Goal: Information Seeking & Learning: Learn about a topic

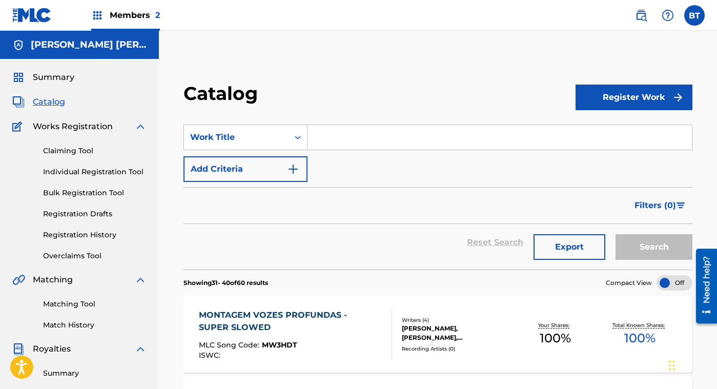
click at [51, 76] on span "Summary" at bounding box center [54, 77] width 42 height 12
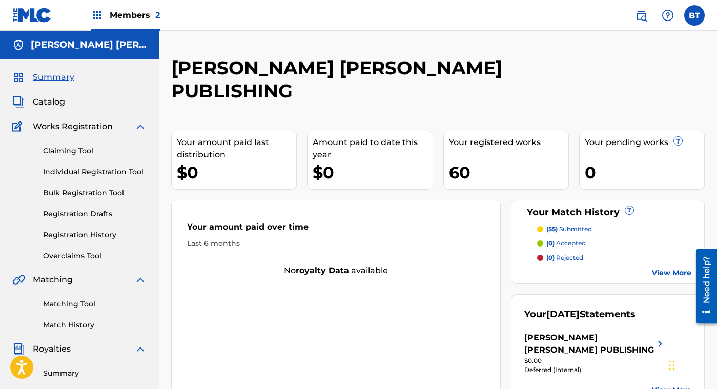
click at [693, 16] on label at bounding box center [695, 15] width 21 height 21
click at [695, 15] on input "BT Barclay Taylor simpsonwheelergpinc@gmail.com Notification Preferences Profil…" at bounding box center [695, 15] width 0 height 0
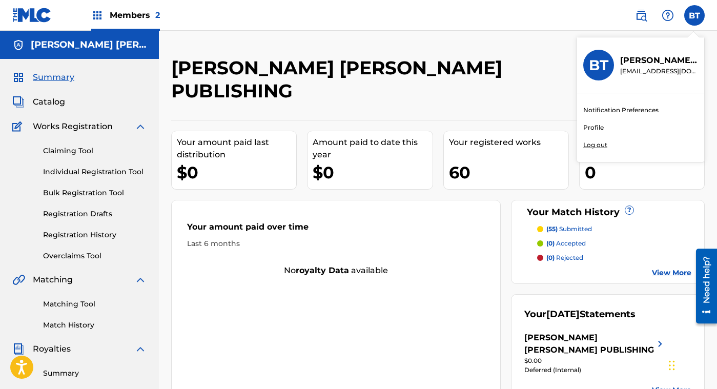
click at [594, 142] on p "Log out" at bounding box center [596, 144] width 24 height 9
click at [695, 15] on input "BT Barclay Taylor simpsonwheelergpinc@gmail.com Notification Preferences Profil…" at bounding box center [695, 15] width 0 height 0
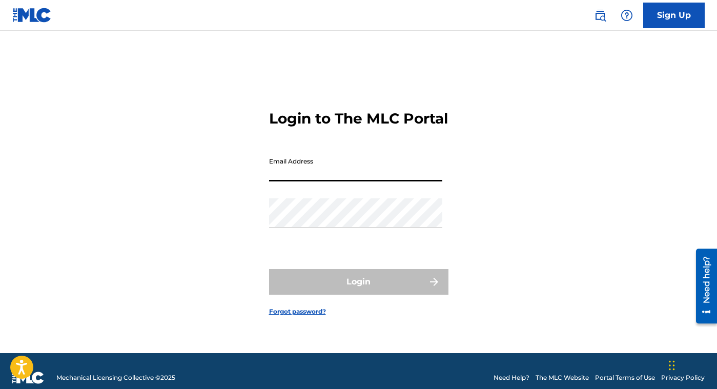
click at [321, 178] on input "Email Address" at bounding box center [355, 166] width 173 height 29
click at [321, 154] on form "Login to The MLC Portal Email Address Password Login Forgot password?" at bounding box center [358, 204] width 179 height 297
click at [314, 175] on input "Email Address" at bounding box center [355, 166] width 173 height 29
type input "[EMAIL_ADDRESS][DOMAIN_NAME]"
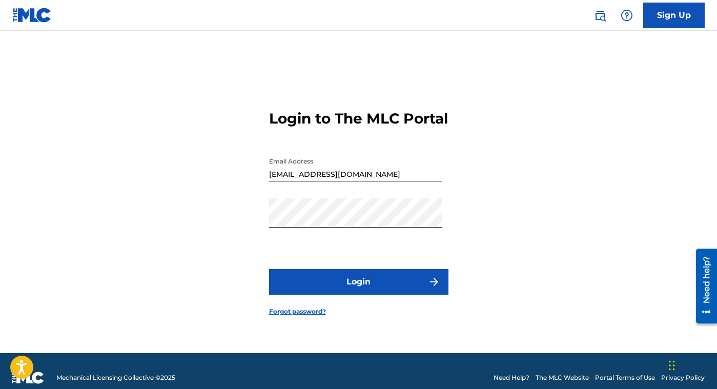
click at [333, 287] on button "Login" at bounding box center [358, 282] width 179 height 26
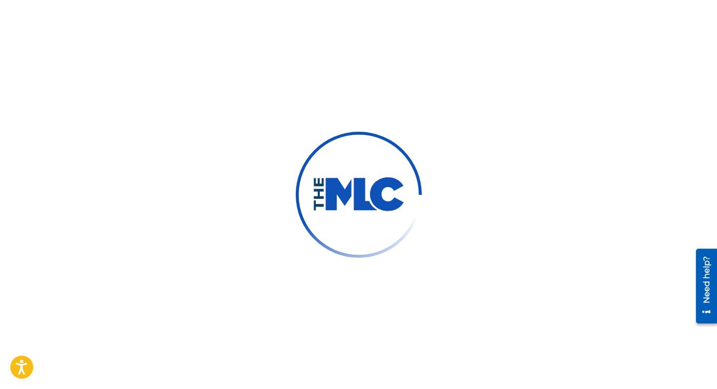
click at [332, 287] on div at bounding box center [358, 194] width 717 height 389
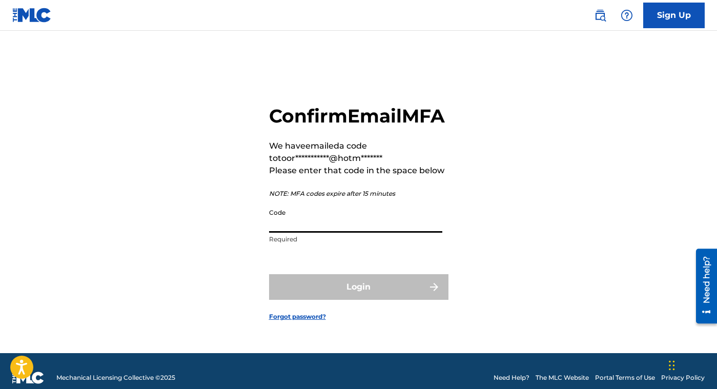
click at [309, 233] on input "Code" at bounding box center [355, 218] width 173 height 29
paste input "216449"
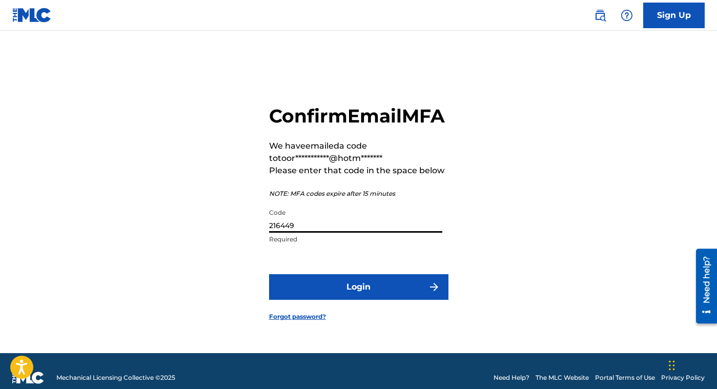
type input "216449"
click at [355, 298] on button "Login" at bounding box center [358, 287] width 179 height 26
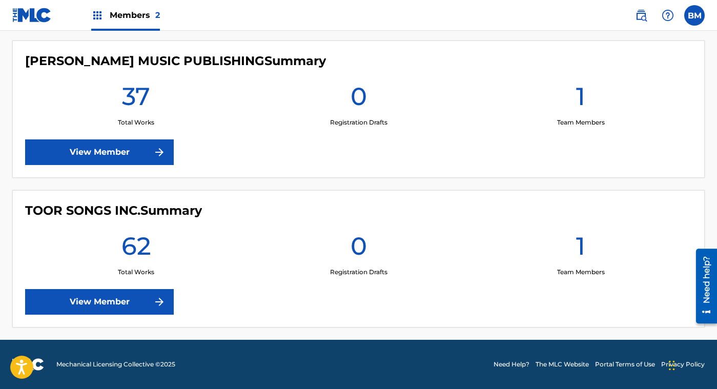
scroll to position [171, 0]
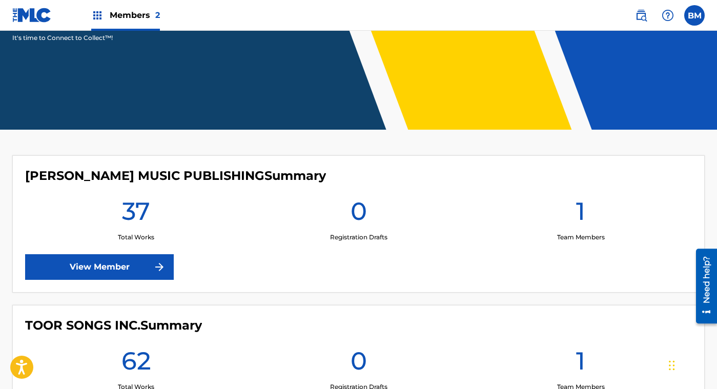
click at [110, 267] on link "View Member" at bounding box center [99, 267] width 149 height 26
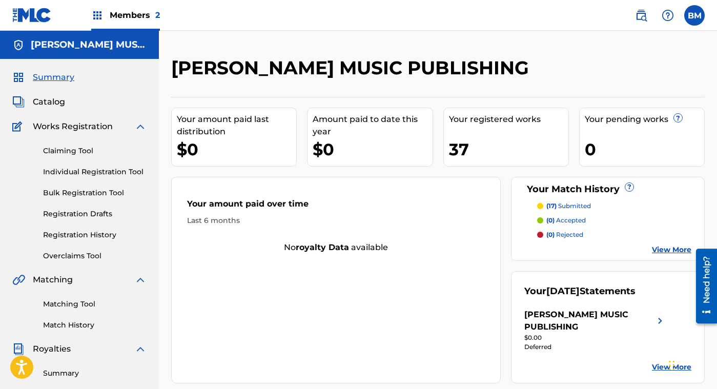
click at [70, 374] on link "Summary" at bounding box center [95, 373] width 104 height 11
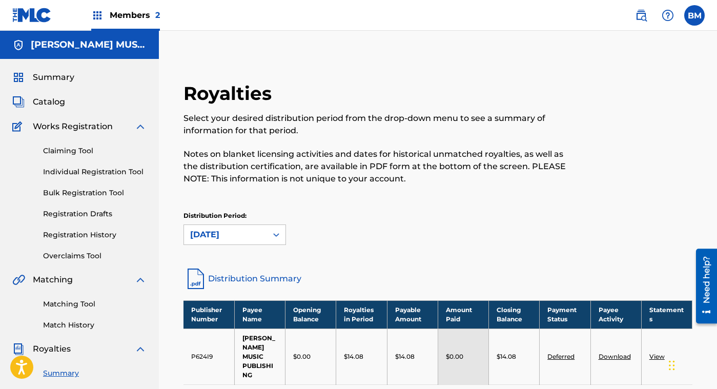
click at [125, 10] on span "Members 2" at bounding box center [135, 15] width 50 height 12
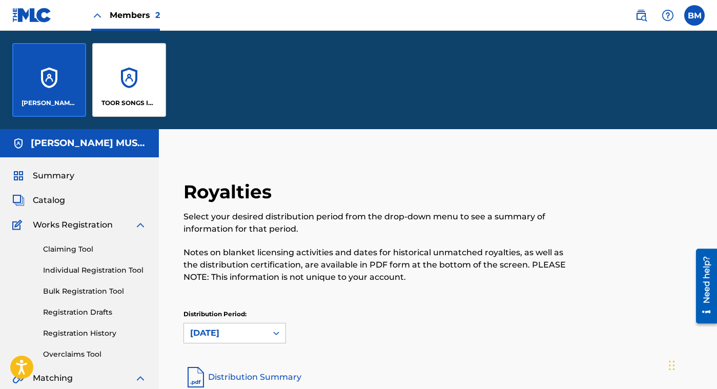
click at [129, 72] on div "TOOR SONGS INC." at bounding box center [129, 80] width 74 height 74
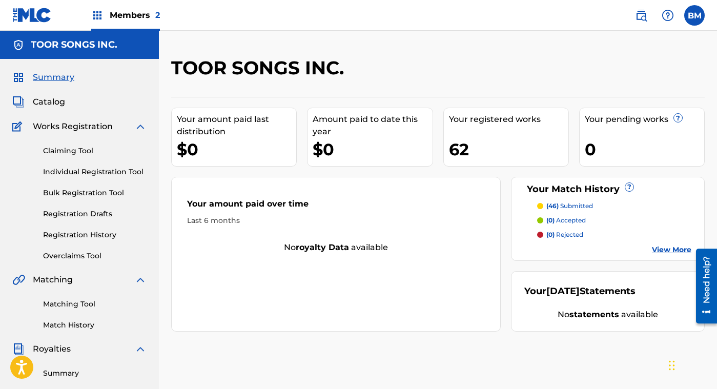
click at [64, 371] on link "Summary" at bounding box center [95, 373] width 104 height 11
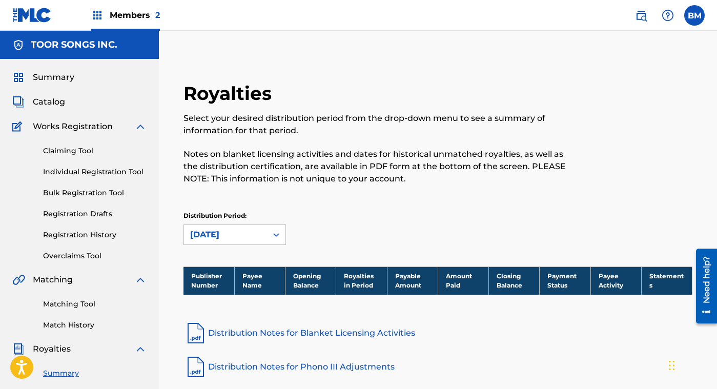
click at [585, 182] on div at bounding box center [634, 139] width 117 height 115
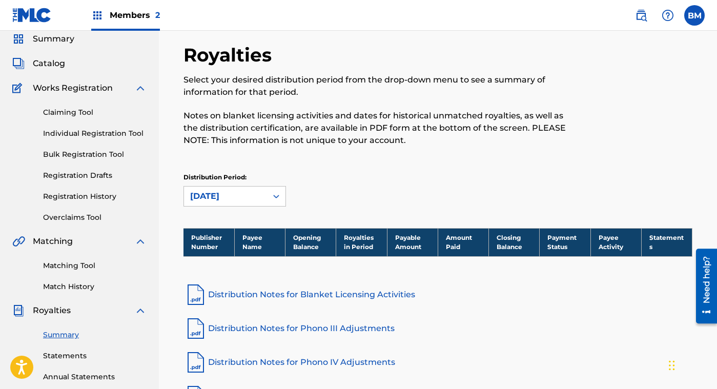
scroll to position [32, 0]
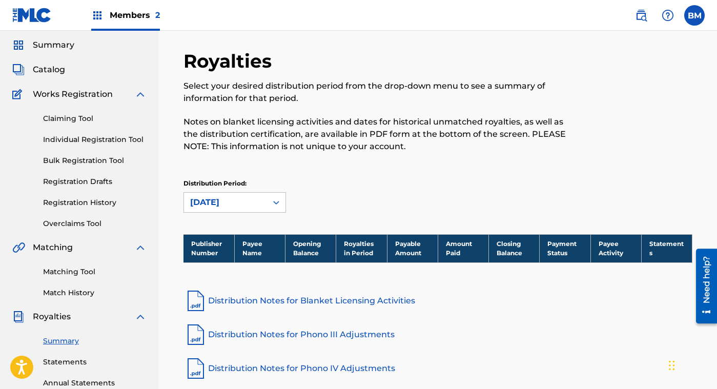
click at [129, 13] on span "Members 2" at bounding box center [135, 15] width 50 height 12
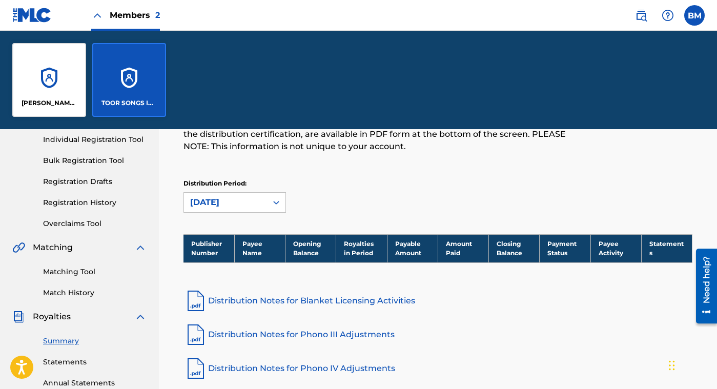
click at [44, 103] on p "[PERSON_NAME] MUSIC PUBLISHING" at bounding box center [50, 102] width 56 height 9
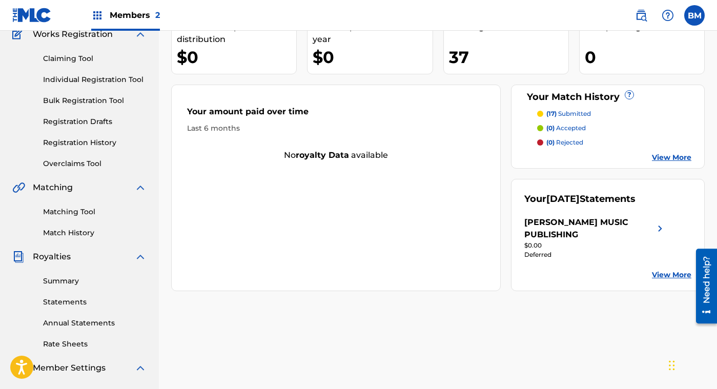
scroll to position [97, 0]
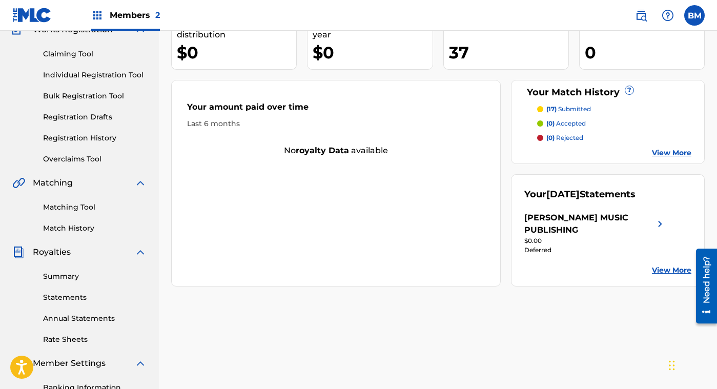
click at [584, 215] on div "[PERSON_NAME] MUSIC PUBLISHING" at bounding box center [590, 224] width 130 height 25
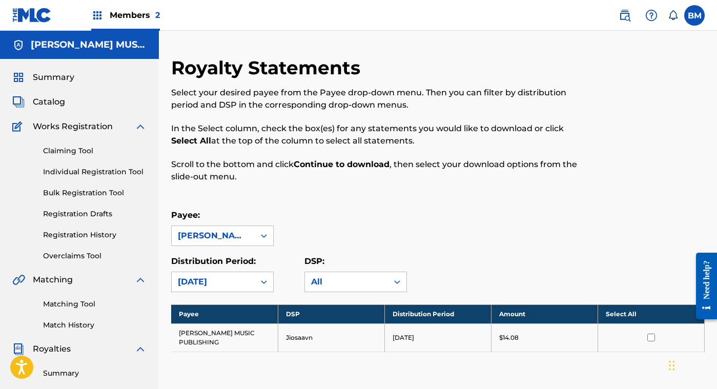
click at [693, 18] on label at bounding box center [695, 15] width 21 height 21
click at [695, 15] on input "BM [PERSON_NAME] [EMAIL_ADDRESS][DOMAIN_NAME] Notification Preferences Profile …" at bounding box center [695, 15] width 0 height 0
click at [596, 146] on p "Log out" at bounding box center [596, 144] width 24 height 9
click at [695, 15] on input "BM [PERSON_NAME] [EMAIL_ADDRESS][DOMAIN_NAME] Notification Preferences Profile …" at bounding box center [695, 15] width 0 height 0
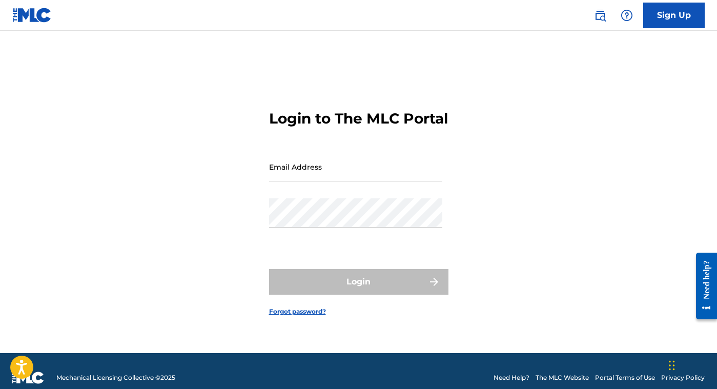
click at [306, 182] on input "Email Address" at bounding box center [355, 166] width 173 height 29
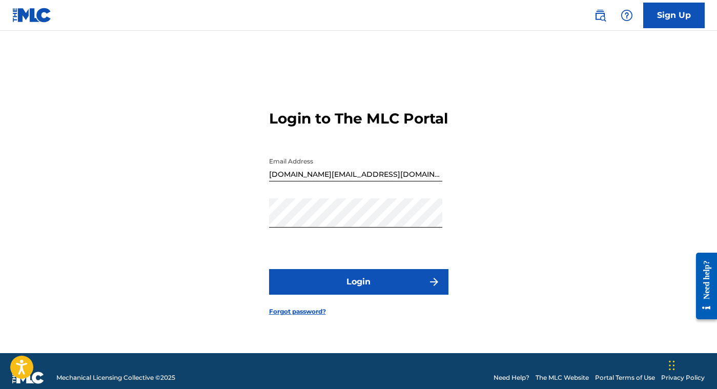
click at [344, 292] on button "Login" at bounding box center [358, 282] width 179 height 26
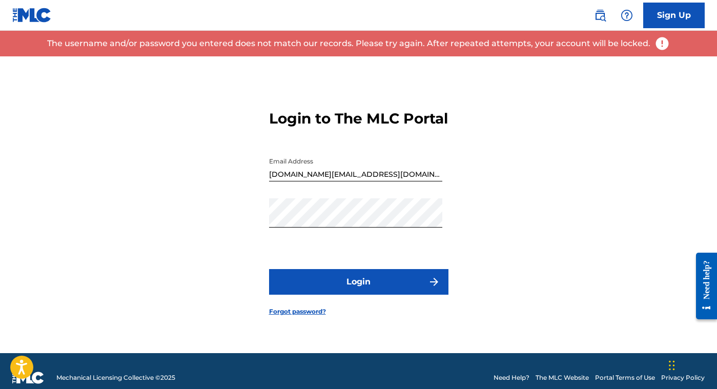
click at [331, 182] on input "[DOMAIN_NAME][EMAIL_ADDRESS][DOMAIN_NAME]" at bounding box center [355, 166] width 173 height 29
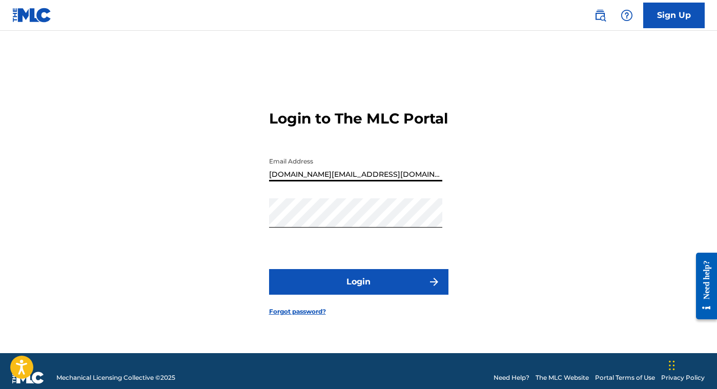
type input "[DOMAIN_NAME][EMAIL_ADDRESS][DOMAIN_NAME]"
click at [360, 289] on button "Login" at bounding box center [358, 282] width 179 height 26
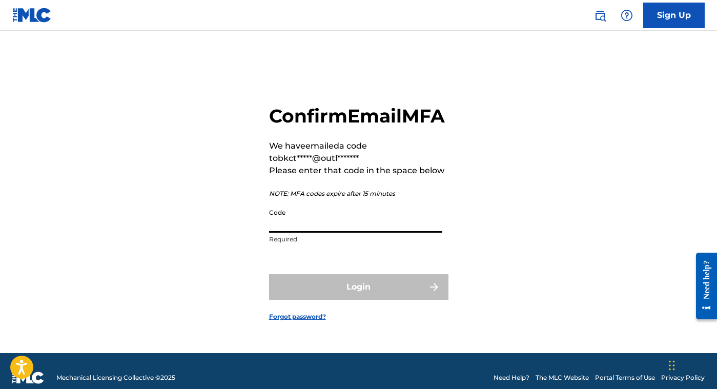
click at [333, 229] on input "Code" at bounding box center [355, 218] width 173 height 29
click at [297, 222] on input "Code" at bounding box center [355, 218] width 173 height 29
paste input "248069"
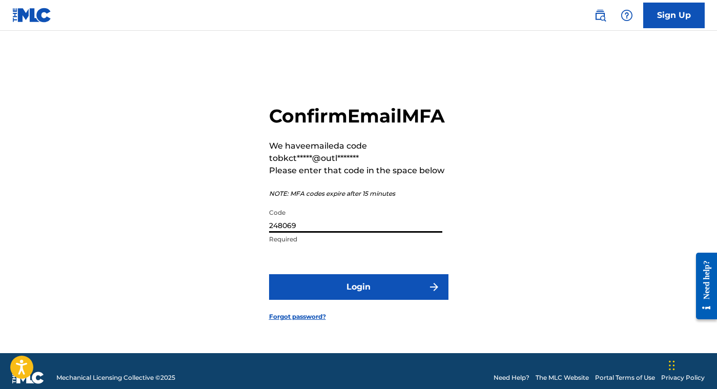
type input "248069"
click at [339, 299] on button "Login" at bounding box center [358, 287] width 179 height 26
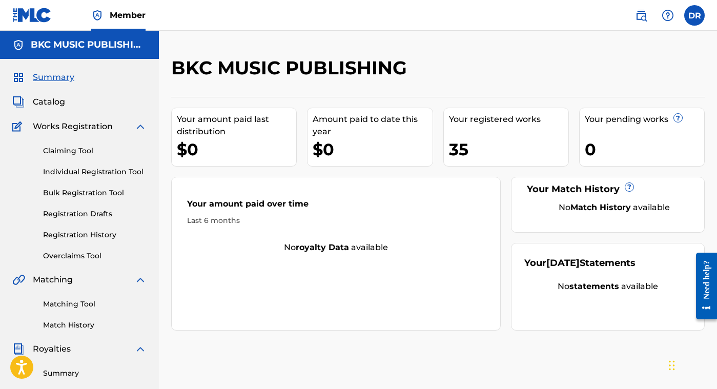
click at [56, 99] on span "Catalog" at bounding box center [49, 102] width 32 height 12
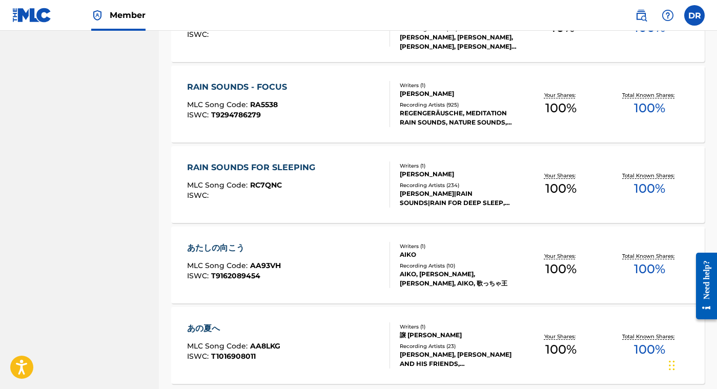
scroll to position [785, 0]
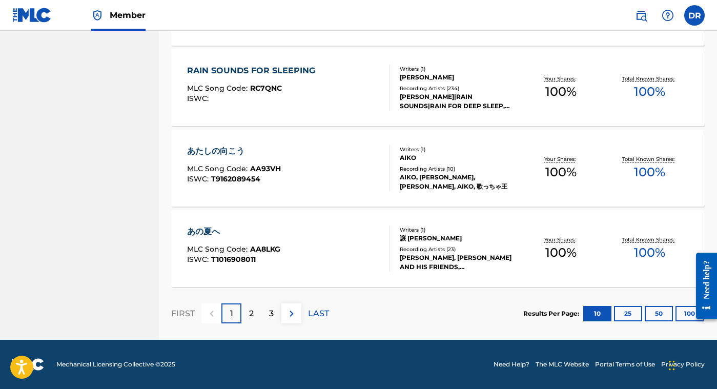
click at [255, 313] on div "2" at bounding box center [252, 314] width 20 height 20
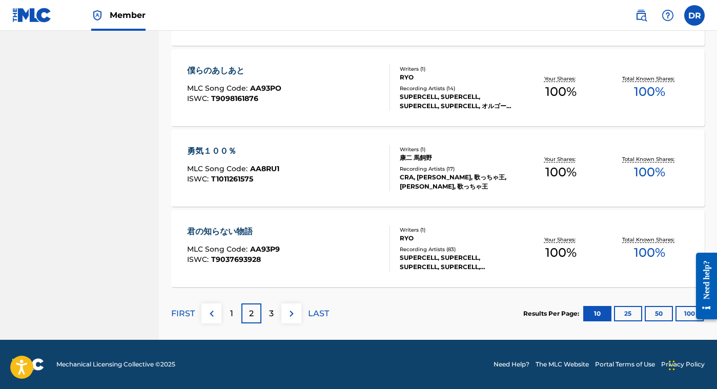
click at [270, 309] on p "3" at bounding box center [271, 314] width 5 height 12
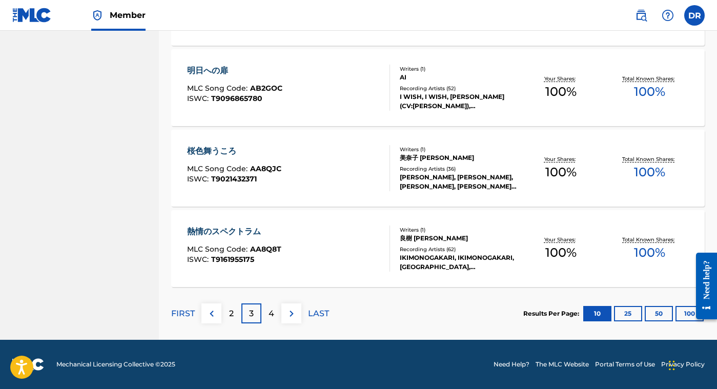
click at [271, 315] on p "4" at bounding box center [272, 314] width 6 height 12
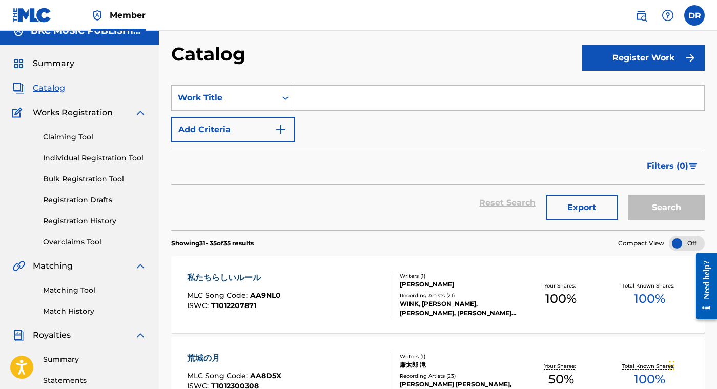
scroll to position [0, 0]
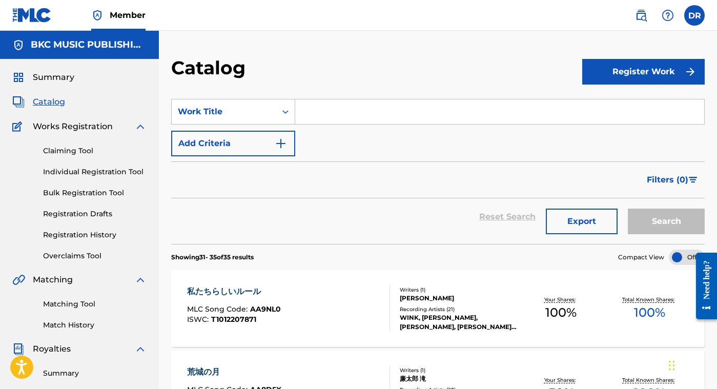
click at [55, 75] on span "Summary" at bounding box center [54, 77] width 42 height 12
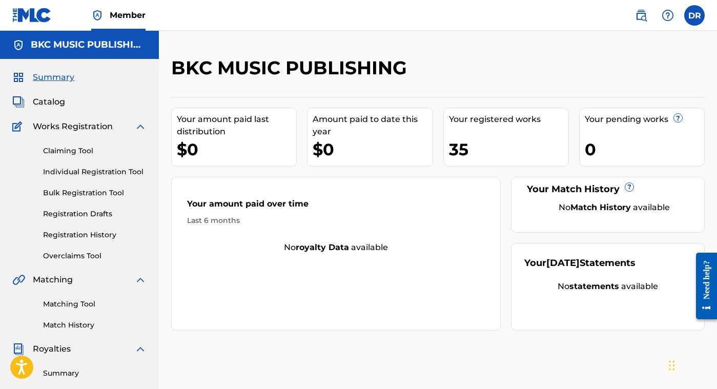
click at [120, 14] on span "Member" at bounding box center [128, 15] width 36 height 12
click at [429, 29] on nav "Member DR [PERSON_NAME] [DOMAIN_NAME][EMAIL_ADDRESS][DOMAIN_NAME] Notification …" at bounding box center [358, 15] width 717 height 31
click at [429, 28] on nav "Member DR [PERSON_NAME] [DOMAIN_NAME][EMAIL_ADDRESS][DOMAIN_NAME] Notification …" at bounding box center [358, 15] width 717 height 31
click at [387, 81] on div "BKC MUSIC PUBLISHING" at bounding box center [376, 71] width 411 height 30
click at [238, 94] on div "BKC MUSIC PUBLISHING Your amount paid last distribution $0 Amount paid to date …" at bounding box center [438, 193] width 534 height 274
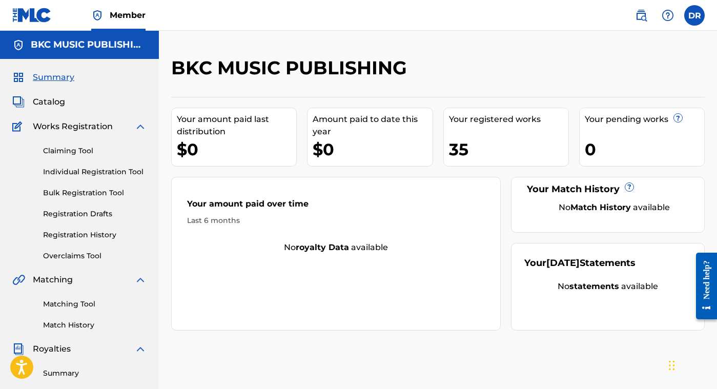
click at [693, 9] on label at bounding box center [695, 15] width 21 height 21
click at [695, 15] on input "[PERSON_NAME] [DOMAIN_NAME][EMAIL_ADDRESS][DOMAIN_NAME] Notification Preference…" at bounding box center [695, 15] width 0 height 0
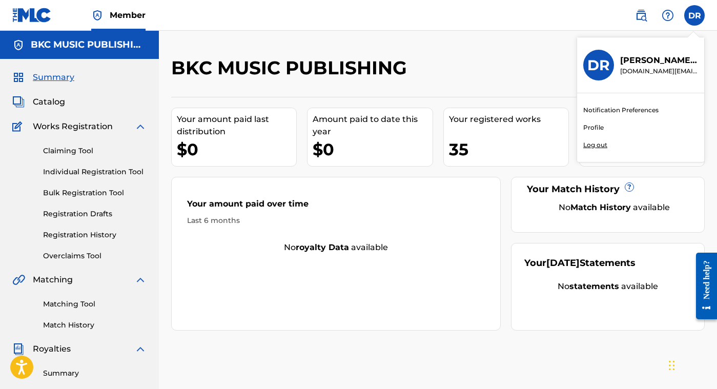
click at [597, 146] on p "Log out" at bounding box center [596, 144] width 24 height 9
click at [695, 15] on input "[PERSON_NAME] [DOMAIN_NAME][EMAIL_ADDRESS][DOMAIN_NAME] Notification Preference…" at bounding box center [695, 15] width 0 height 0
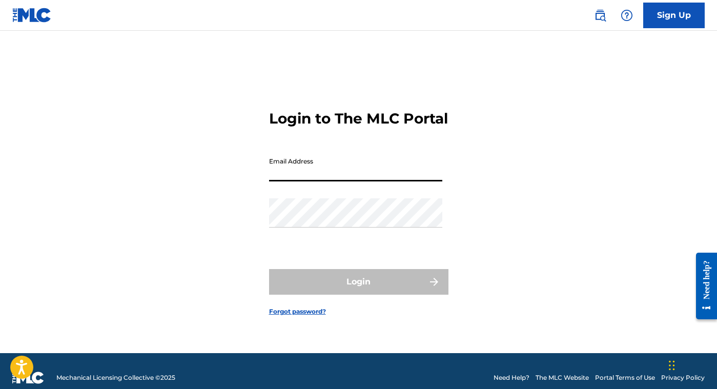
click at [276, 173] on input "Email Address" at bounding box center [355, 166] width 173 height 29
type input "[EMAIL_ADDRESS][DOMAIN_NAME]"
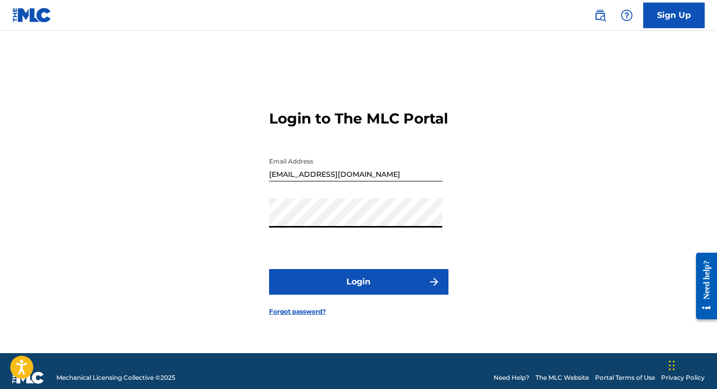
click at [329, 283] on button "Login" at bounding box center [358, 282] width 179 height 26
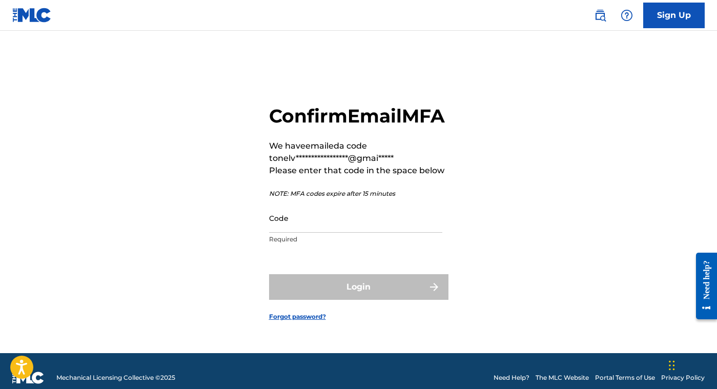
click at [316, 233] on input "Code" at bounding box center [355, 218] width 173 height 29
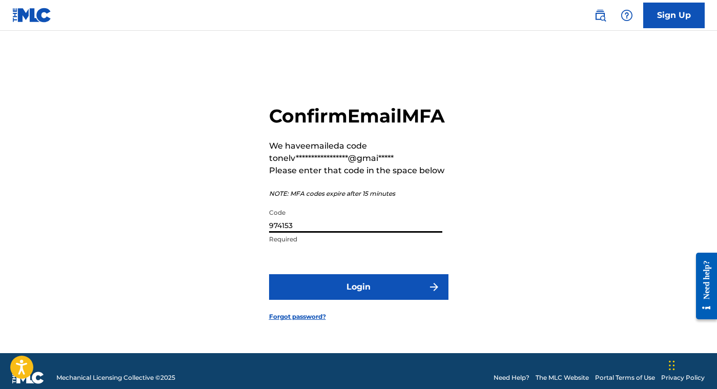
type input "974153"
click at [336, 297] on button "Login" at bounding box center [358, 287] width 179 height 26
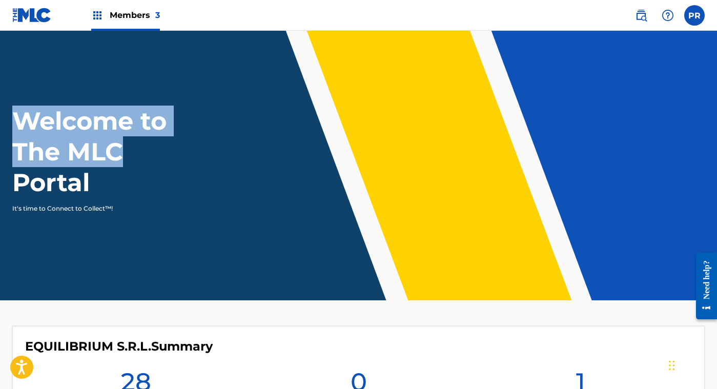
drag, startPoint x: 716, startPoint y: 29, endPoint x: 710, endPoint y: 123, distance: 94.6
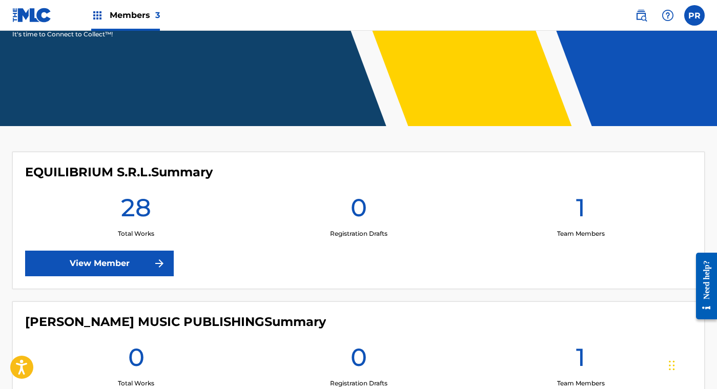
scroll to position [419, 0]
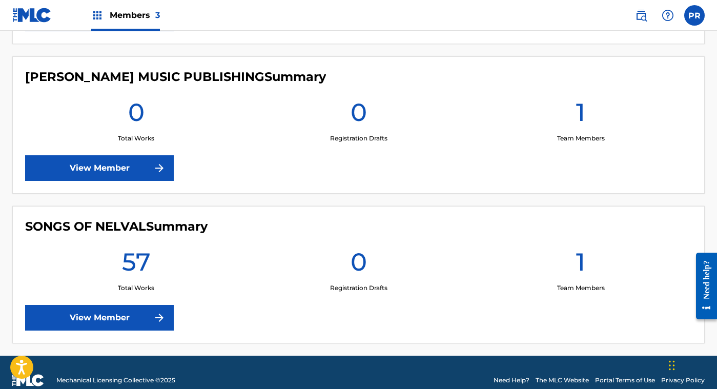
click at [112, 312] on link "View Member" at bounding box center [99, 318] width 149 height 26
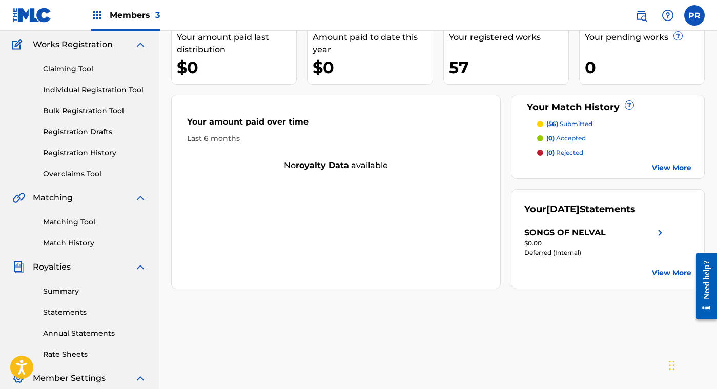
scroll to position [104, 0]
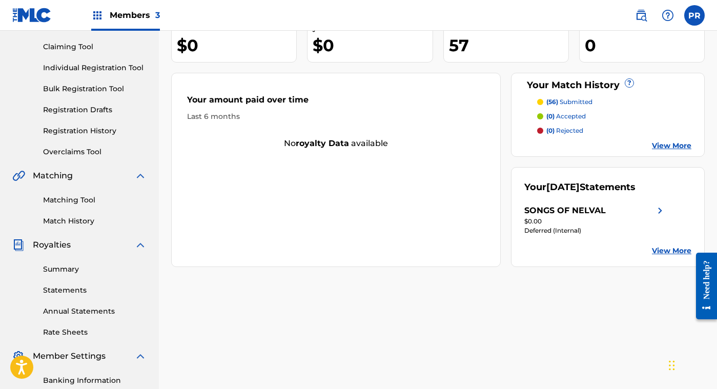
click at [717, 218] on div "SONGS OF NELVAL Your amount paid last distribution $0 Amount paid to date this …" at bounding box center [438, 217] width 558 height 530
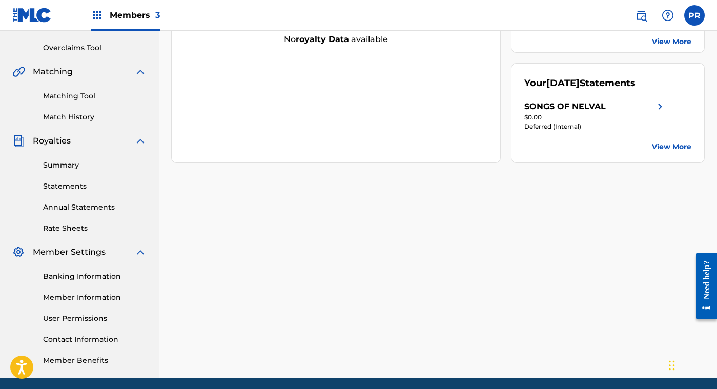
scroll to position [211, 0]
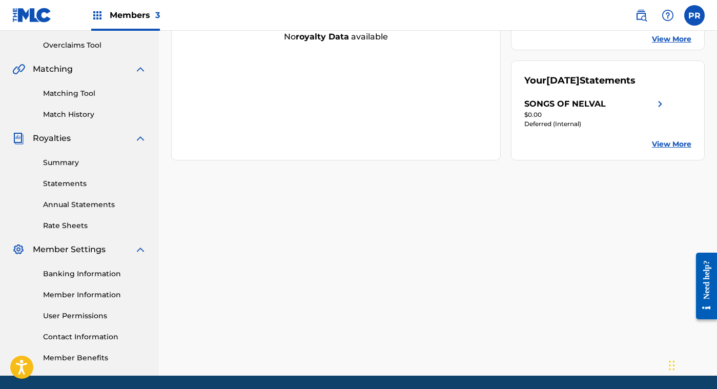
click at [96, 273] on link "Banking Information" at bounding box center [95, 274] width 104 height 11
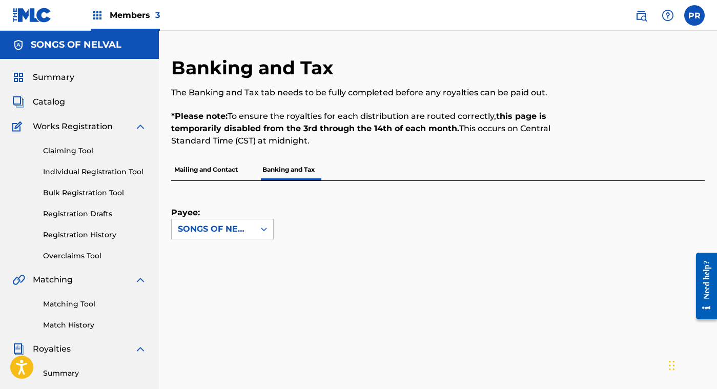
click at [54, 100] on span "Catalog" at bounding box center [49, 102] width 32 height 12
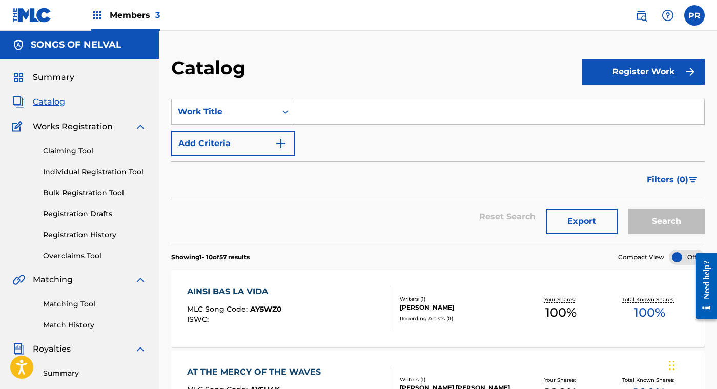
click at [332, 286] on div "AINSI BAS LA VIDA MLC Song Code : AY5WZ0 ISWC :" at bounding box center [288, 309] width 203 height 46
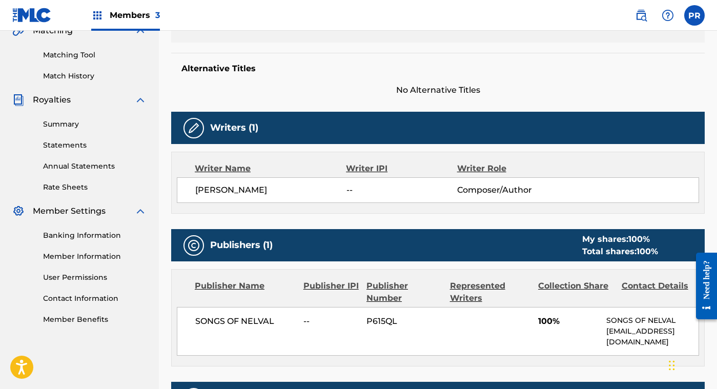
scroll to position [254, 0]
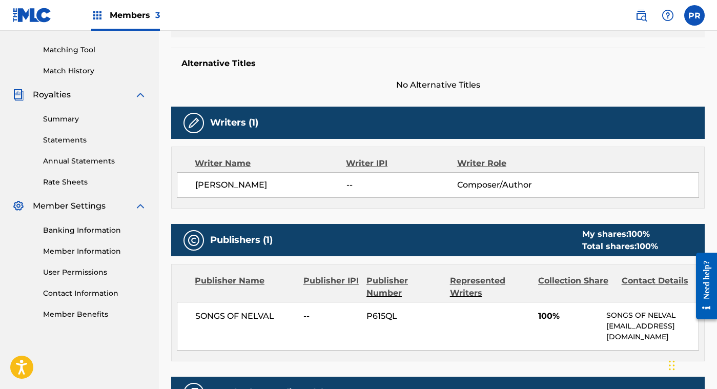
drag, startPoint x: 285, startPoint y: 185, endPoint x: 195, endPoint y: 189, distance: 89.3
click at [195, 189] on span "[PERSON_NAME]" at bounding box center [270, 185] width 151 height 12
copy span "[PERSON_NAME]"
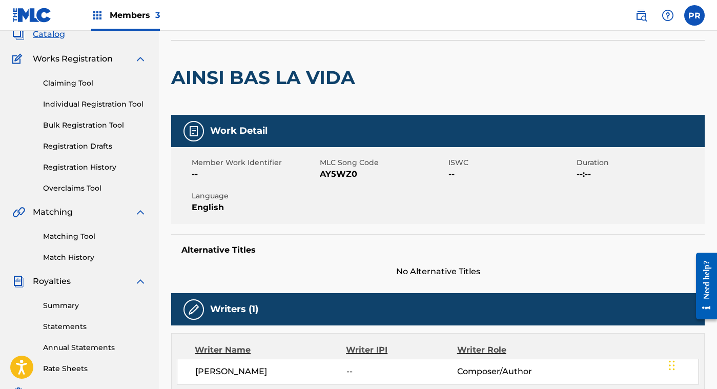
scroll to position [0, 0]
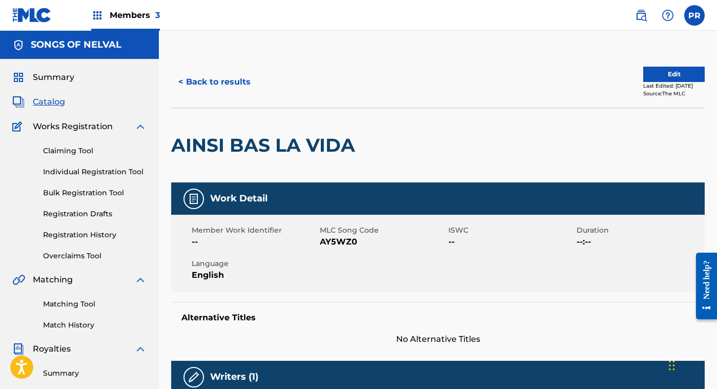
click at [242, 77] on button "< Back to results" at bounding box center [214, 82] width 87 height 26
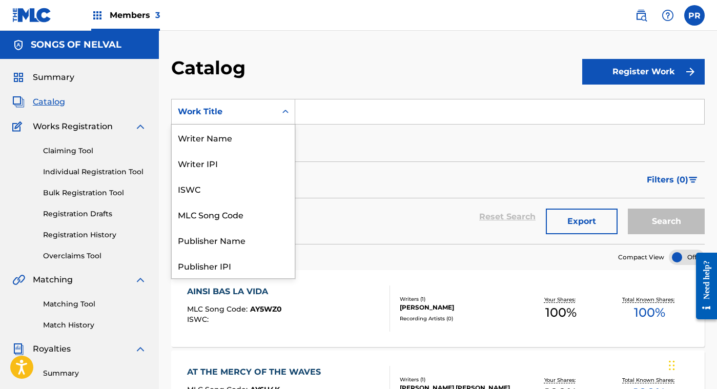
click at [267, 103] on div "Work Title" at bounding box center [224, 111] width 105 height 19
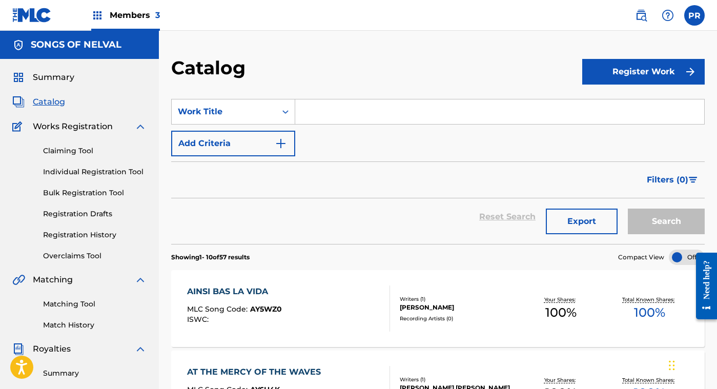
click at [457, 220] on div "Reset Search Export Search" at bounding box center [438, 216] width 534 height 37
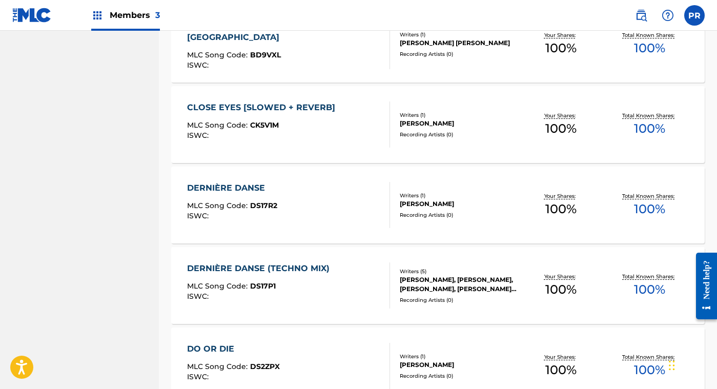
scroll to position [585, 0]
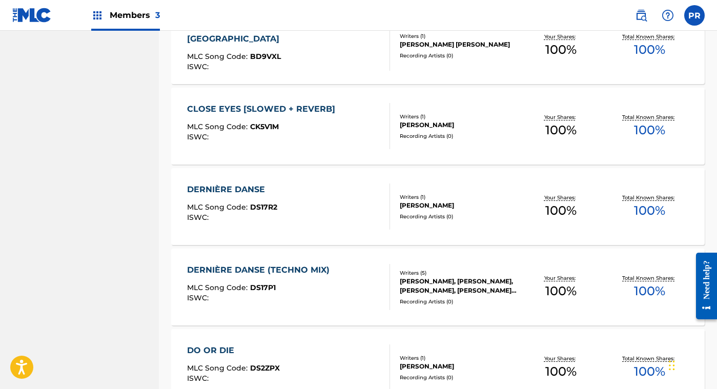
click at [326, 200] on div "DERNIÈRE DANSE MLC Song Code : DS17R2 ISWC :" at bounding box center [288, 207] width 203 height 46
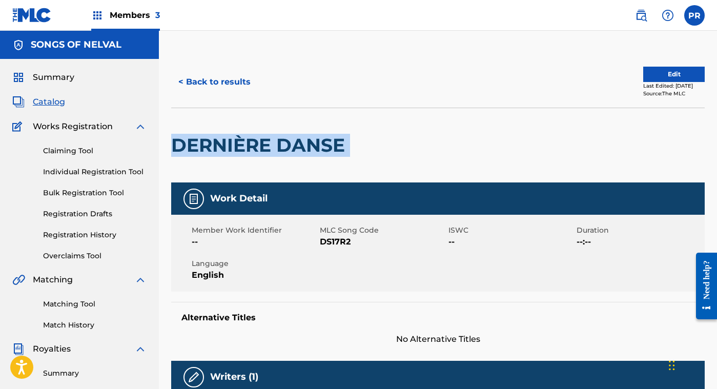
drag, startPoint x: 351, startPoint y: 148, endPoint x: 166, endPoint y: 151, distance: 185.6
copy div "DERNIÈRE DANSE"
click at [217, 88] on button "< Back to results" at bounding box center [214, 82] width 87 height 26
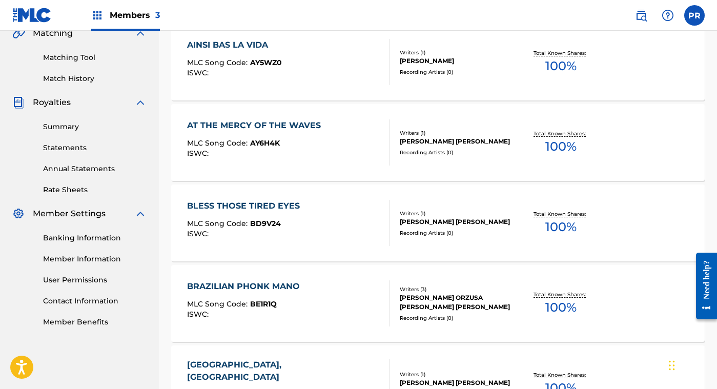
scroll to position [585, 0]
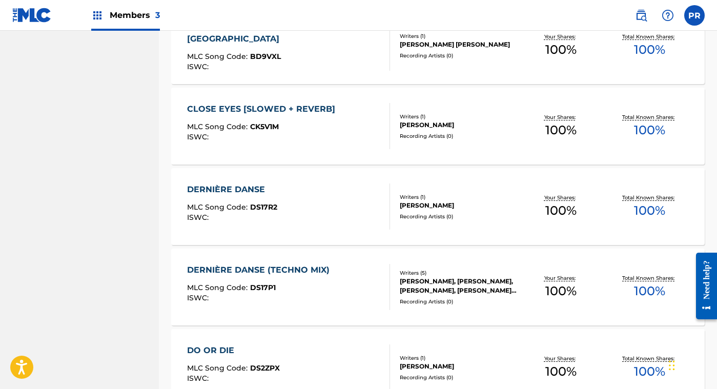
click at [299, 280] on div "DERNIÈRE DANSE (TECHNO MIX) MLC Song Code : DS17P1 ISWC :" at bounding box center [261, 287] width 148 height 46
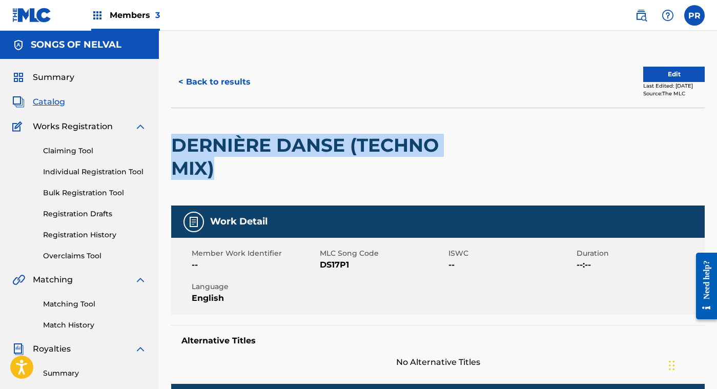
drag, startPoint x: 217, startPoint y: 173, endPoint x: 170, endPoint y: 144, distance: 55.9
copy h2 "DERNIÈRE DANSE (TECHNO MIX)"
click at [202, 71] on button "< Back to results" at bounding box center [214, 82] width 87 height 26
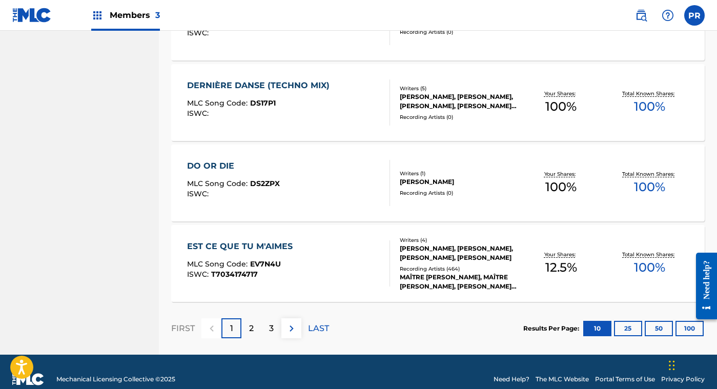
scroll to position [771, 0]
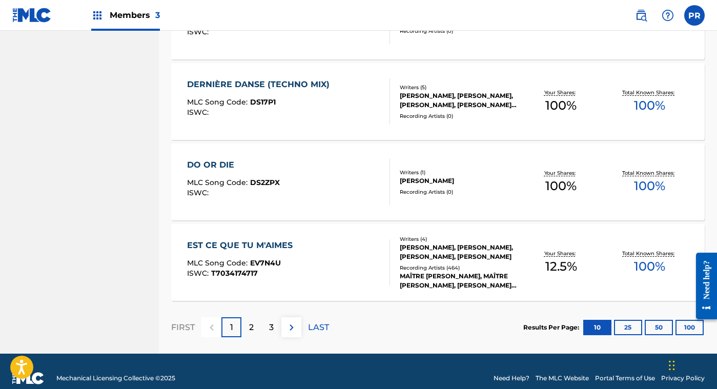
click at [253, 325] on p "2" at bounding box center [251, 327] width 5 height 12
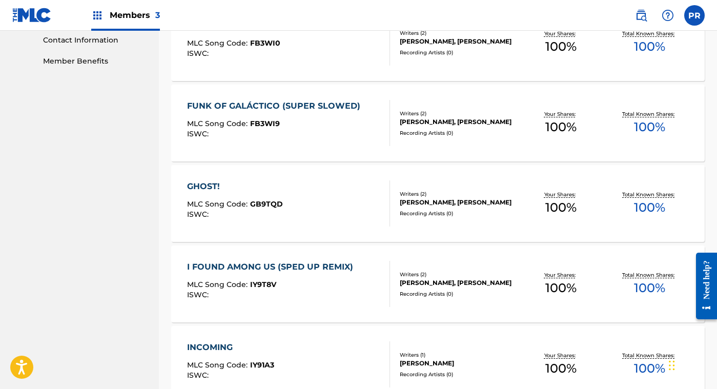
scroll to position [785, 0]
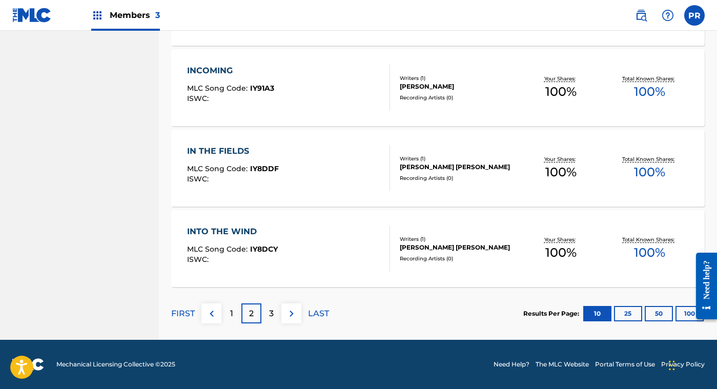
click at [270, 309] on p "3" at bounding box center [271, 314] width 5 height 12
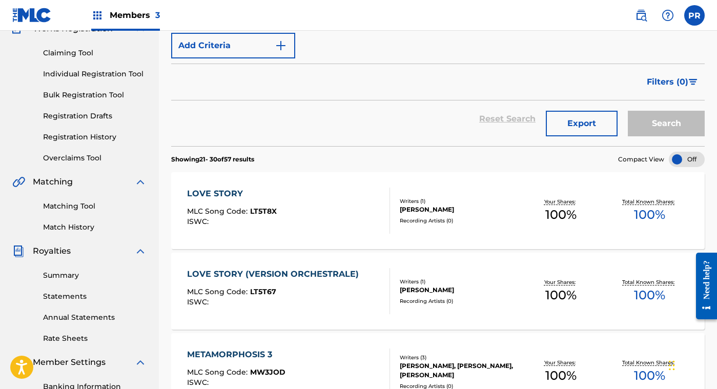
scroll to position [95, 0]
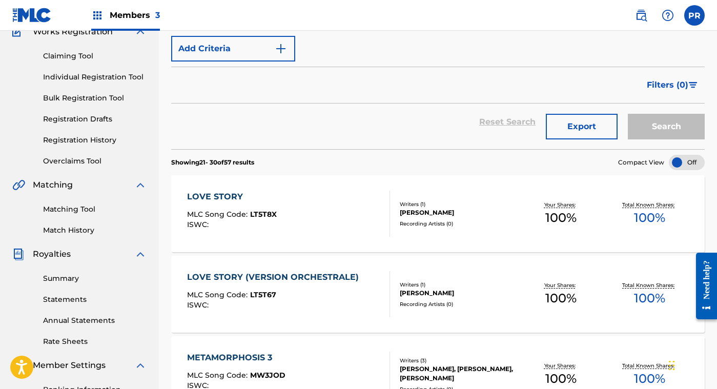
click at [243, 199] on div "LOVE STORY" at bounding box center [232, 197] width 90 height 12
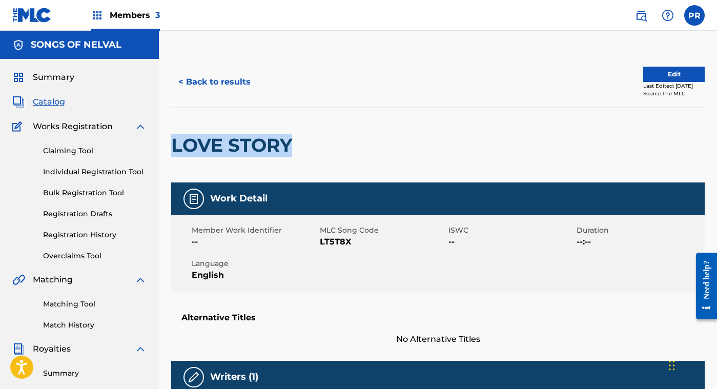
drag, startPoint x: 295, startPoint y: 149, endPoint x: 166, endPoint y: 156, distance: 128.9
copy h2 "LOVE STORY"
click at [214, 82] on button "< Back to results" at bounding box center [214, 82] width 87 height 26
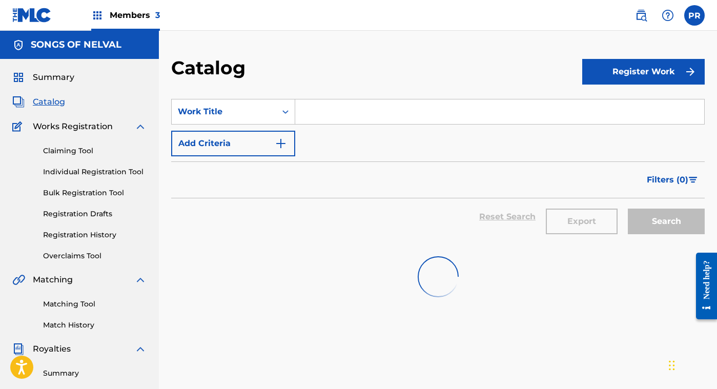
scroll to position [95, 0]
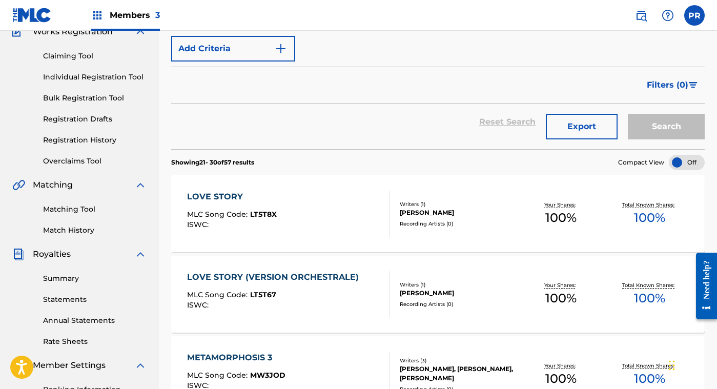
click at [288, 277] on div "LOVE STORY (VERSION ORCHESTRALE)" at bounding box center [275, 277] width 177 height 12
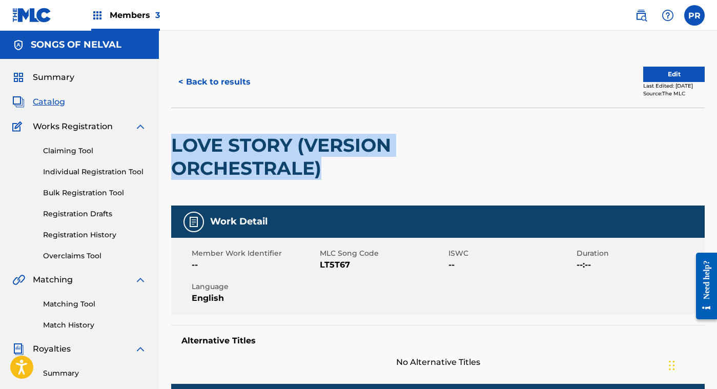
drag, startPoint x: 335, startPoint y: 171, endPoint x: 174, endPoint y: 146, distance: 163.0
click at [174, 146] on h2 "LOVE STORY (VERSION ORCHESTRALE)" at bounding box center [331, 157] width 320 height 46
copy h2 "LOVE STORY (VERSION ORCHESTRALE)"
click at [209, 92] on button "< Back to results" at bounding box center [214, 82] width 87 height 26
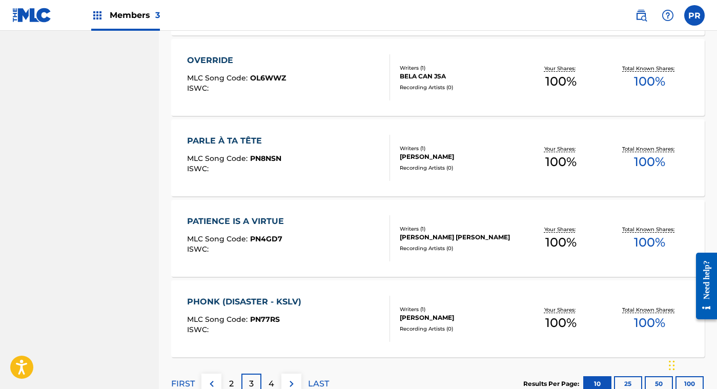
scroll to position [727, 0]
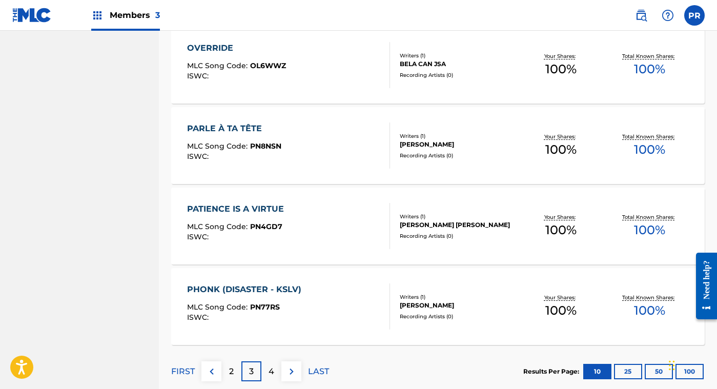
click at [303, 131] on div "PARLE À TA TÊTE MLC Song Code : PN8NSN ISWC :" at bounding box center [288, 146] width 203 height 46
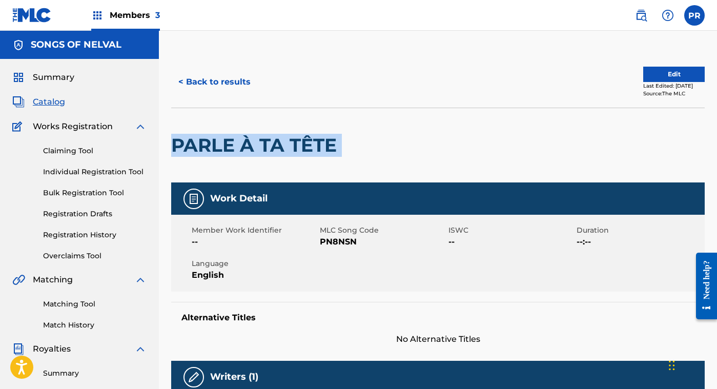
drag, startPoint x: 345, startPoint y: 150, endPoint x: 166, endPoint y: 143, distance: 179.1
copy div "PARLE À TA TÊTE"
click at [241, 85] on button "< Back to results" at bounding box center [214, 82] width 87 height 26
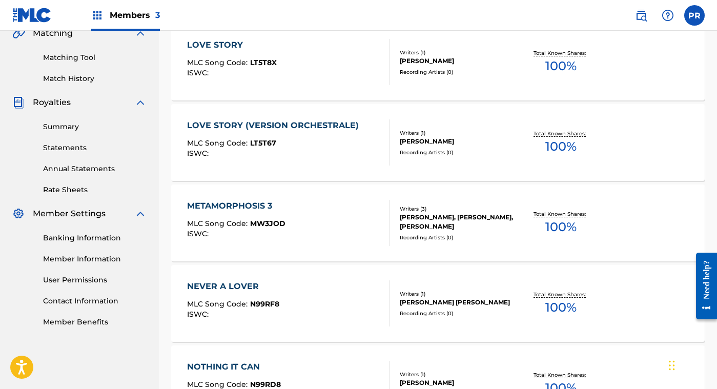
scroll to position [727, 0]
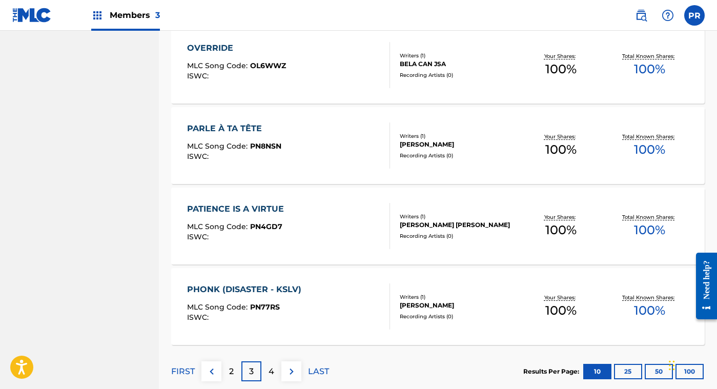
click at [269, 369] on p "4" at bounding box center [272, 372] width 6 height 12
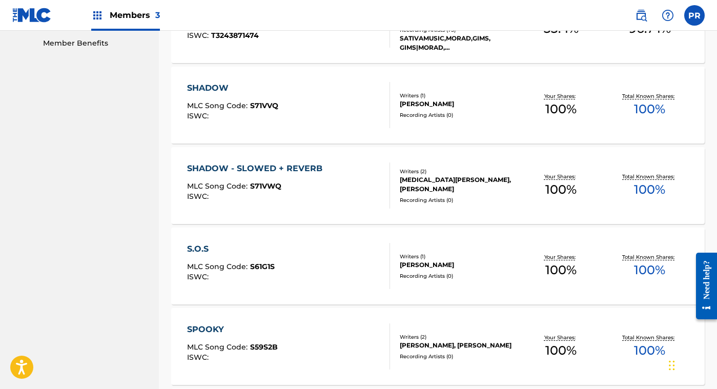
scroll to position [538, 0]
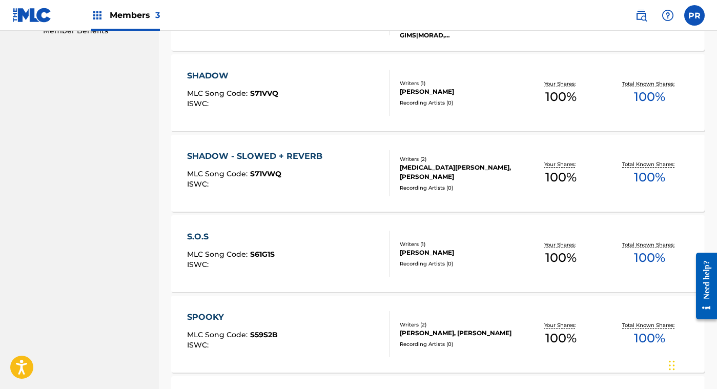
click at [433, 241] on div "Writers ( 1 )" at bounding box center [458, 244] width 117 height 8
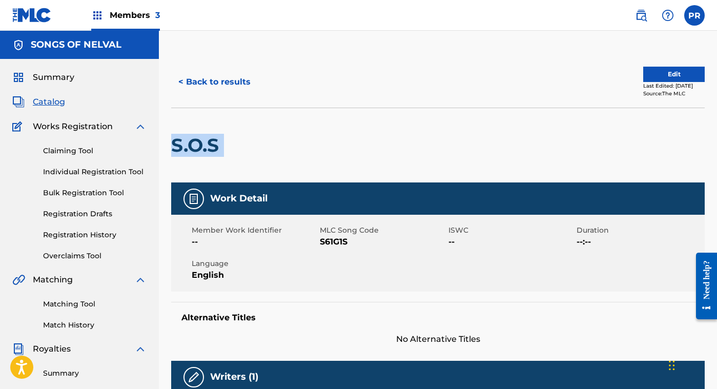
drag, startPoint x: 262, startPoint y: 144, endPoint x: 172, endPoint y: 148, distance: 89.3
click at [172, 148] on div "S.O.S" at bounding box center [438, 145] width 534 height 75
copy div "S.O.S"
click at [218, 83] on button "< Back to results" at bounding box center [214, 82] width 87 height 26
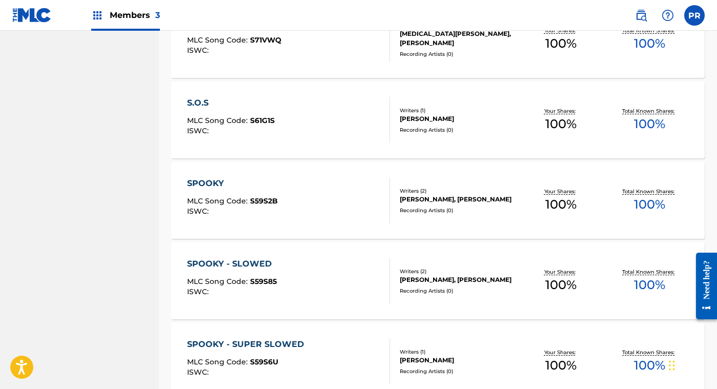
scroll to position [785, 0]
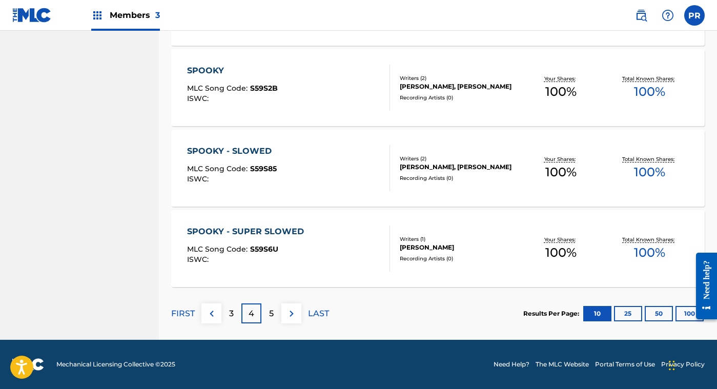
click at [268, 310] on div "5" at bounding box center [272, 314] width 20 height 20
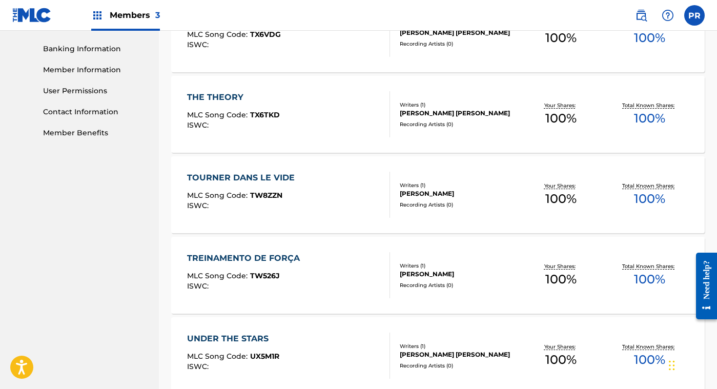
scroll to position [437, 0]
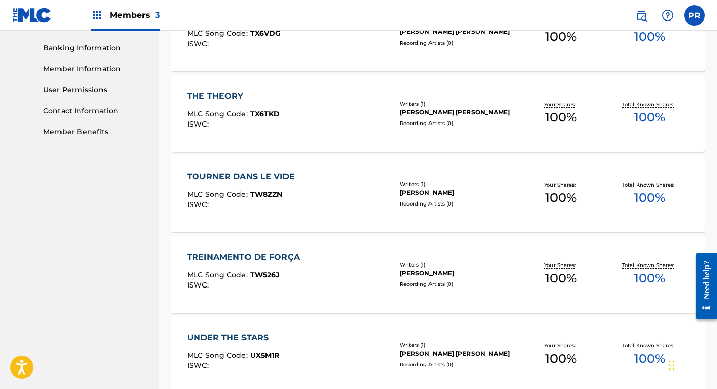
click at [280, 190] on span "TW8ZZN" at bounding box center [266, 194] width 32 height 9
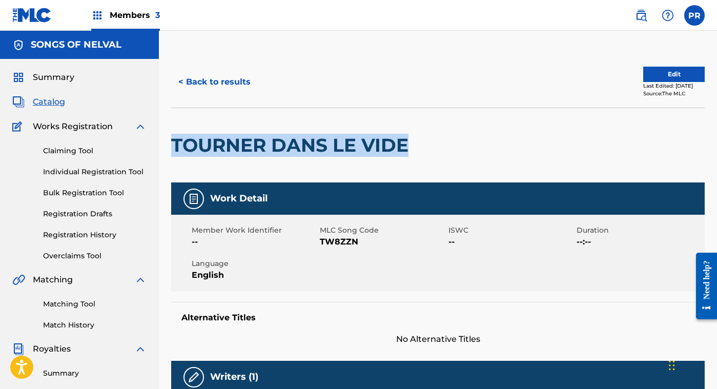
drag, startPoint x: 406, startPoint y: 152, endPoint x: 172, endPoint y: 150, distance: 233.8
click at [172, 150] on h2 "TOURNER DANS LE VIDE" at bounding box center [292, 145] width 243 height 23
copy h2 "TOURNER DANS LE VIDE"
click at [203, 81] on button "< Back to results" at bounding box center [214, 82] width 87 height 26
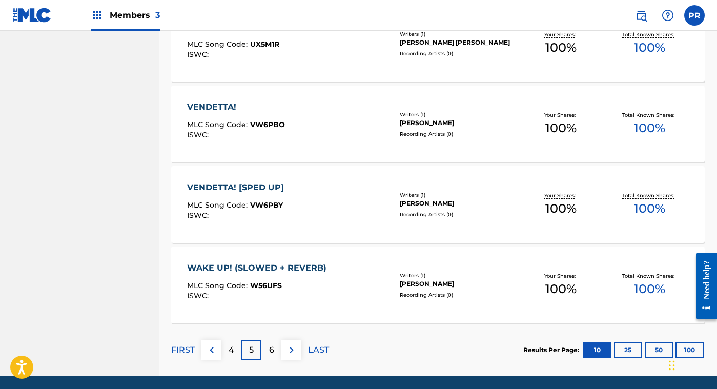
scroll to position [785, 0]
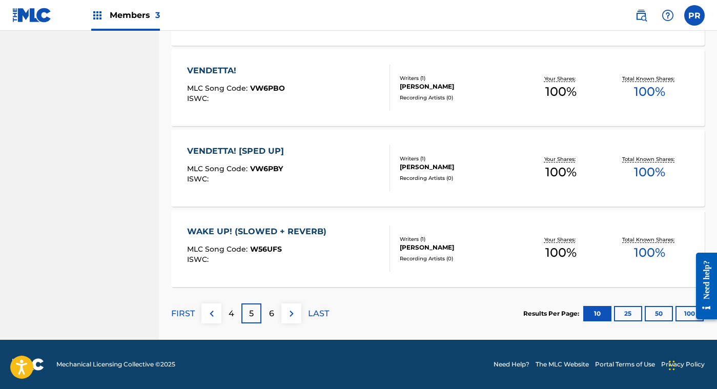
click at [272, 309] on p "6" at bounding box center [271, 314] width 5 height 12
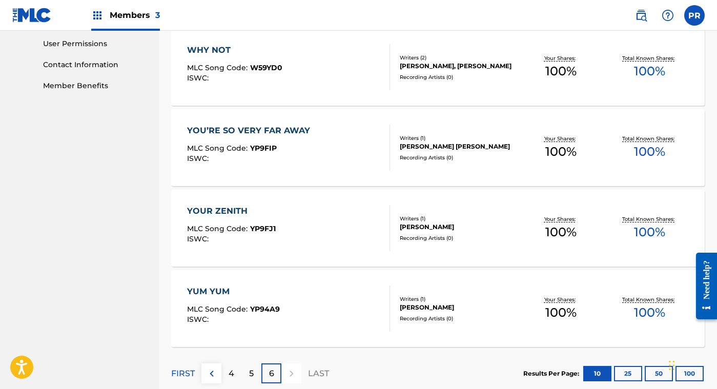
scroll to position [543, 0]
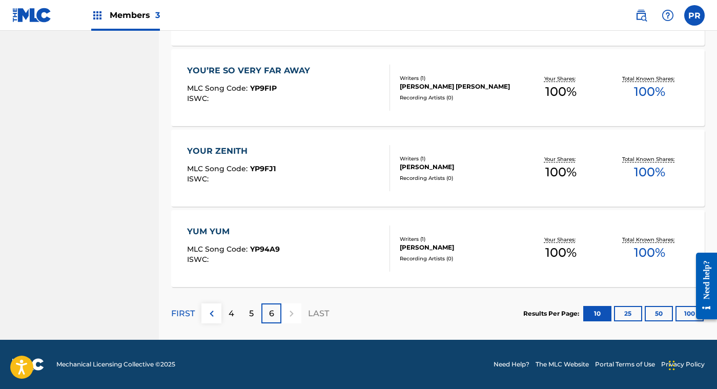
click at [248, 313] on div "5" at bounding box center [252, 314] width 20 height 20
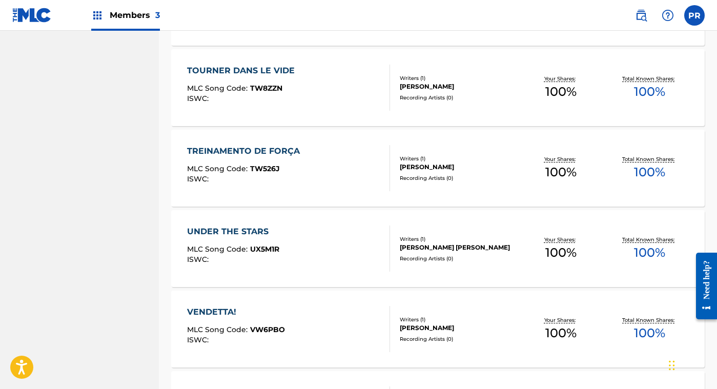
click at [413, 77] on div "Writers ( 1 )" at bounding box center [458, 78] width 117 height 8
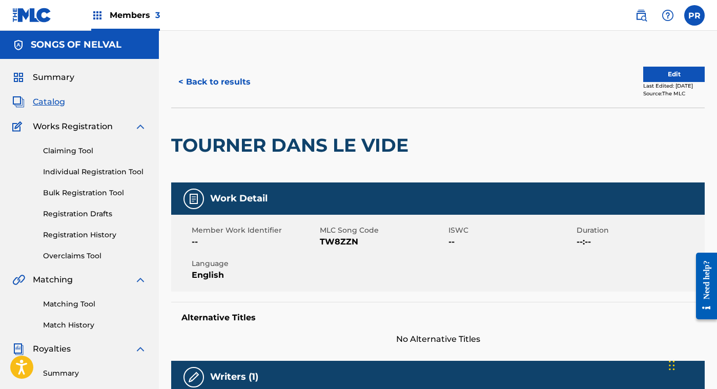
click at [219, 79] on button "< Back to results" at bounding box center [214, 82] width 87 height 26
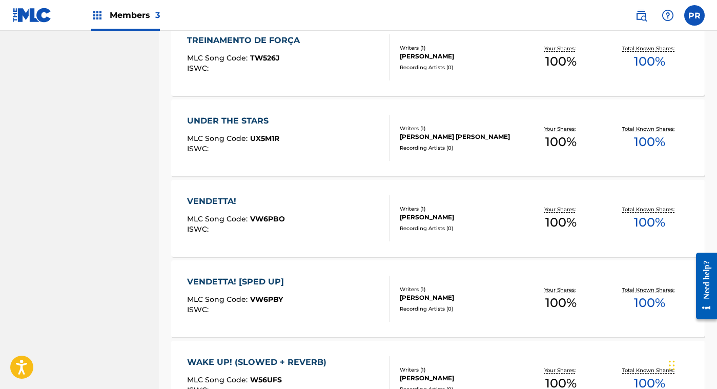
scroll to position [785, 0]
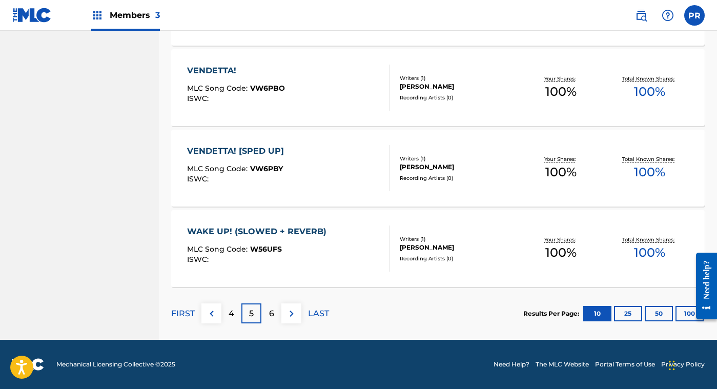
click at [231, 308] on p "4" at bounding box center [232, 314] width 6 height 12
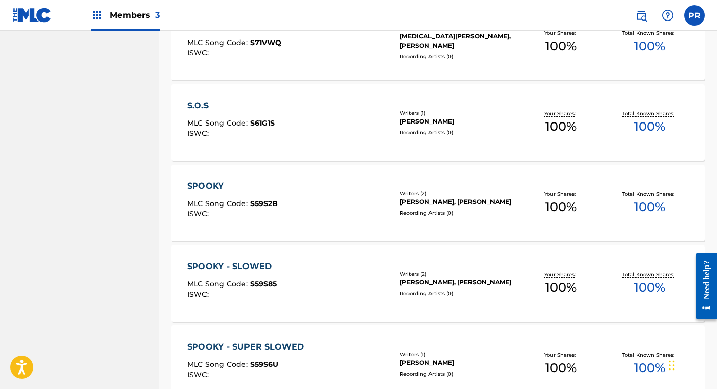
scroll to position [651, 0]
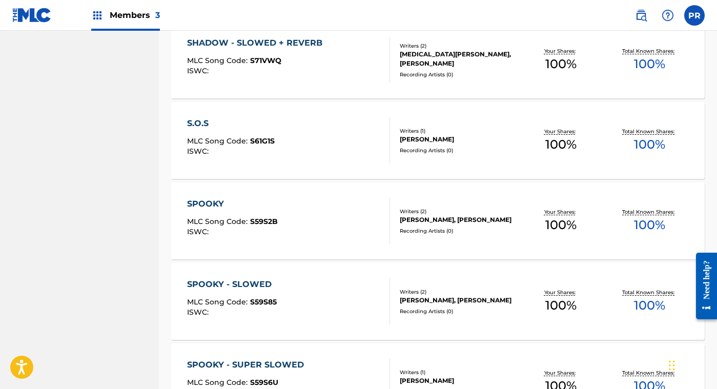
click at [442, 127] on div "Writers ( 1 )" at bounding box center [458, 131] width 117 height 8
